Goal: Task Accomplishment & Management: Use online tool/utility

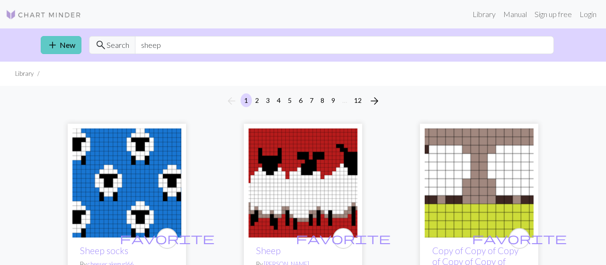
click at [59, 39] on link "add New" at bounding box center [61, 45] width 41 height 18
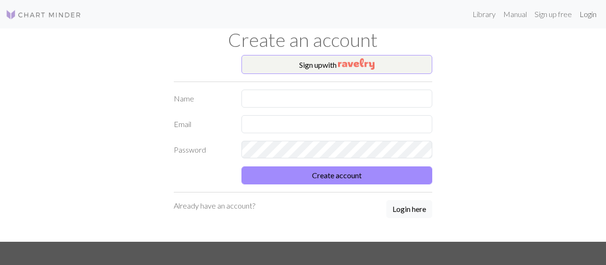
click at [588, 16] on link "Login" at bounding box center [588, 14] width 25 height 19
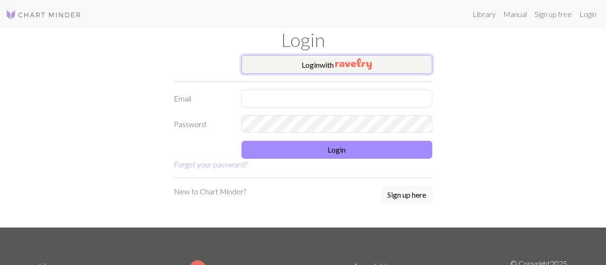
click at [426, 60] on button "Login with" at bounding box center [337, 64] width 191 height 19
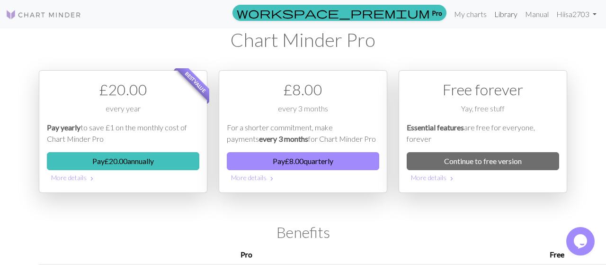
click at [496, 10] on link "Library" at bounding box center [506, 14] width 31 height 19
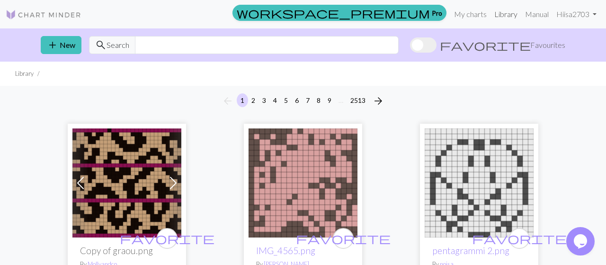
click at [496, 10] on link "Library" at bounding box center [506, 14] width 31 height 19
click at [473, 10] on link "My charts" at bounding box center [470, 14] width 40 height 19
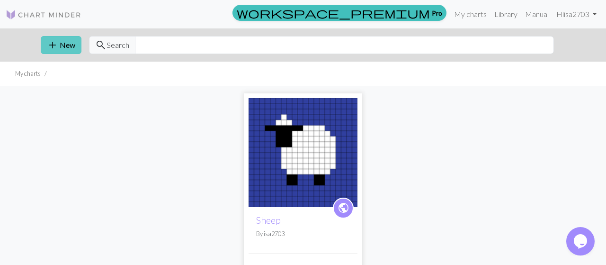
click at [64, 47] on button "add New" at bounding box center [61, 45] width 41 height 18
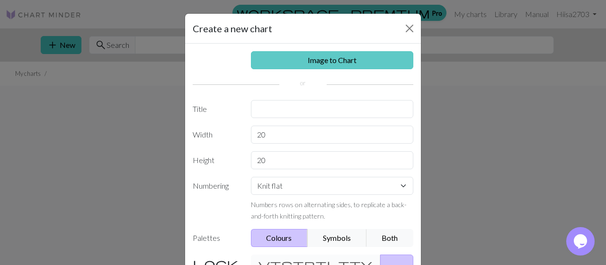
click at [323, 62] on link "Image to Chart" at bounding box center [332, 60] width 163 height 18
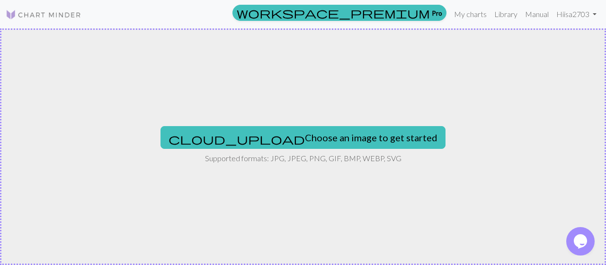
click at [290, 148] on div "cloud_upload Choose an image to get started Supported formats: JPG, JPEG, PNG, …" at bounding box center [303, 146] width 606 height 236
type input "C:\fakepath\[PERSON_NAME].avif"
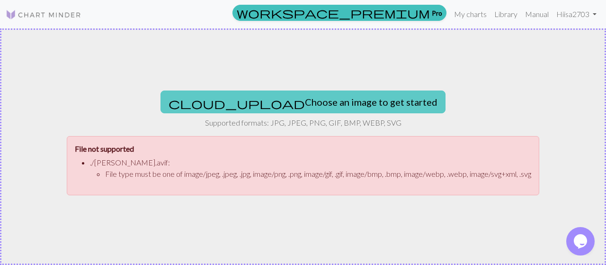
click at [273, 97] on button "cloud_upload Choose an image to get started" at bounding box center [303, 101] width 285 height 23
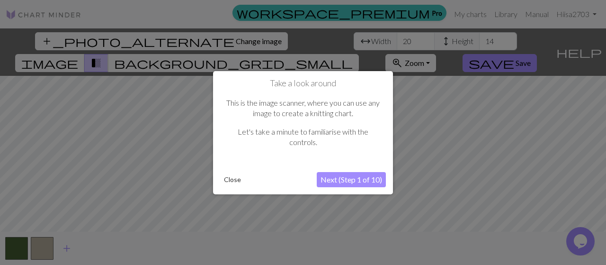
click at [231, 178] on button "Close" at bounding box center [232, 179] width 25 height 14
